Goal: Task Accomplishment & Management: Manage account settings

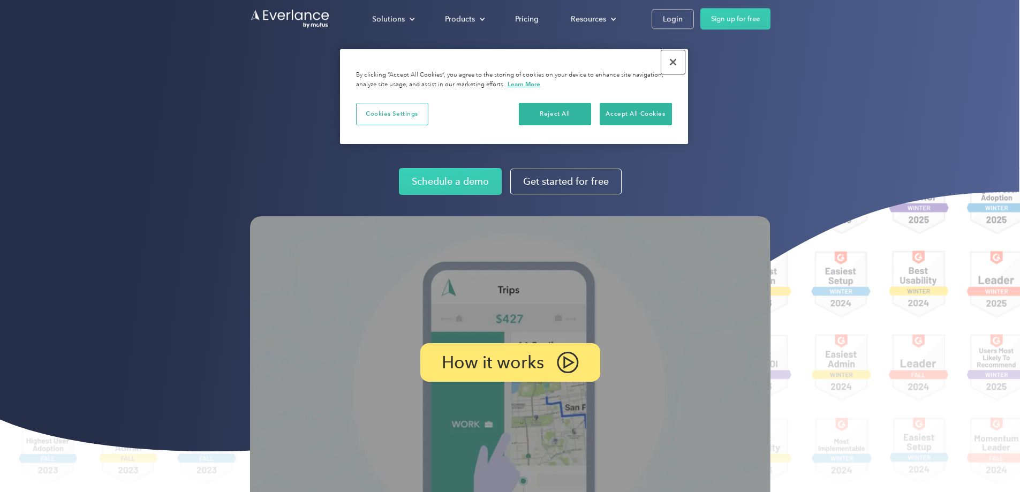
click at [670, 60] on button "Close" at bounding box center [673, 62] width 24 height 24
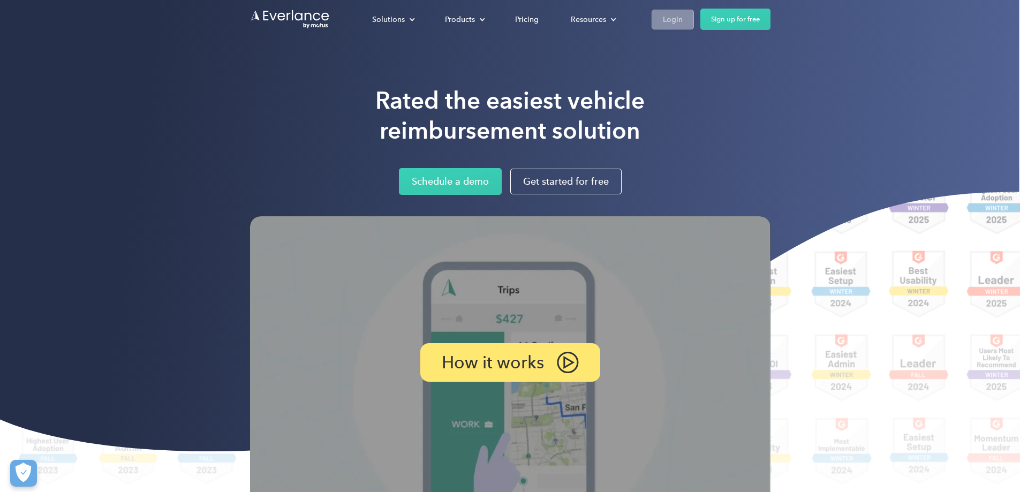
click at [682, 25] on div "Login" at bounding box center [673, 19] width 20 height 13
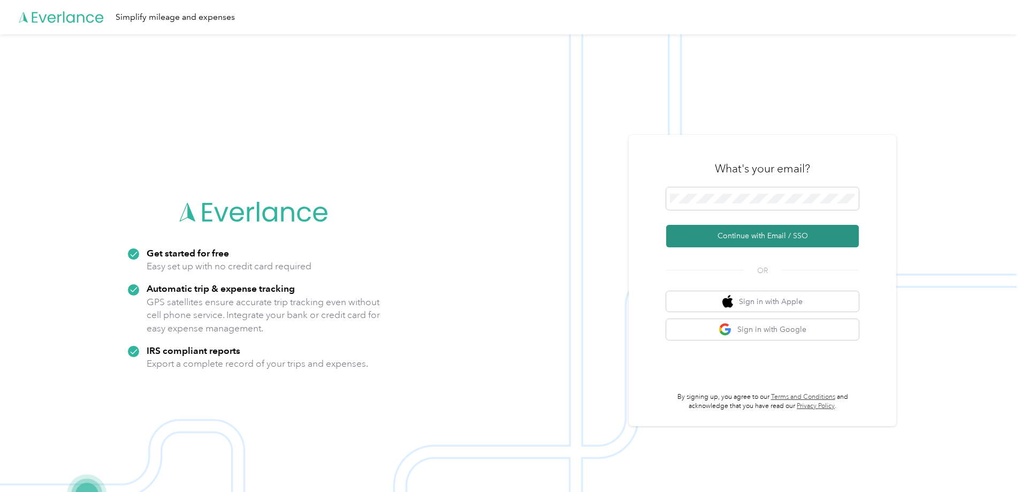
click at [766, 239] on button "Continue with Email / SSO" at bounding box center [762, 236] width 193 height 22
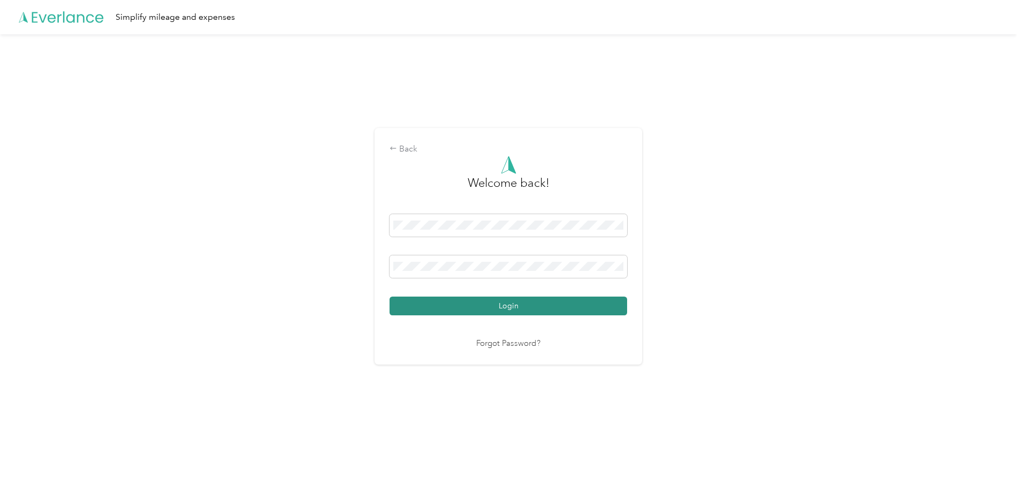
click at [490, 309] on button "Login" at bounding box center [509, 306] width 238 height 19
